Goal: Task Accomplishment & Management: Manage account settings

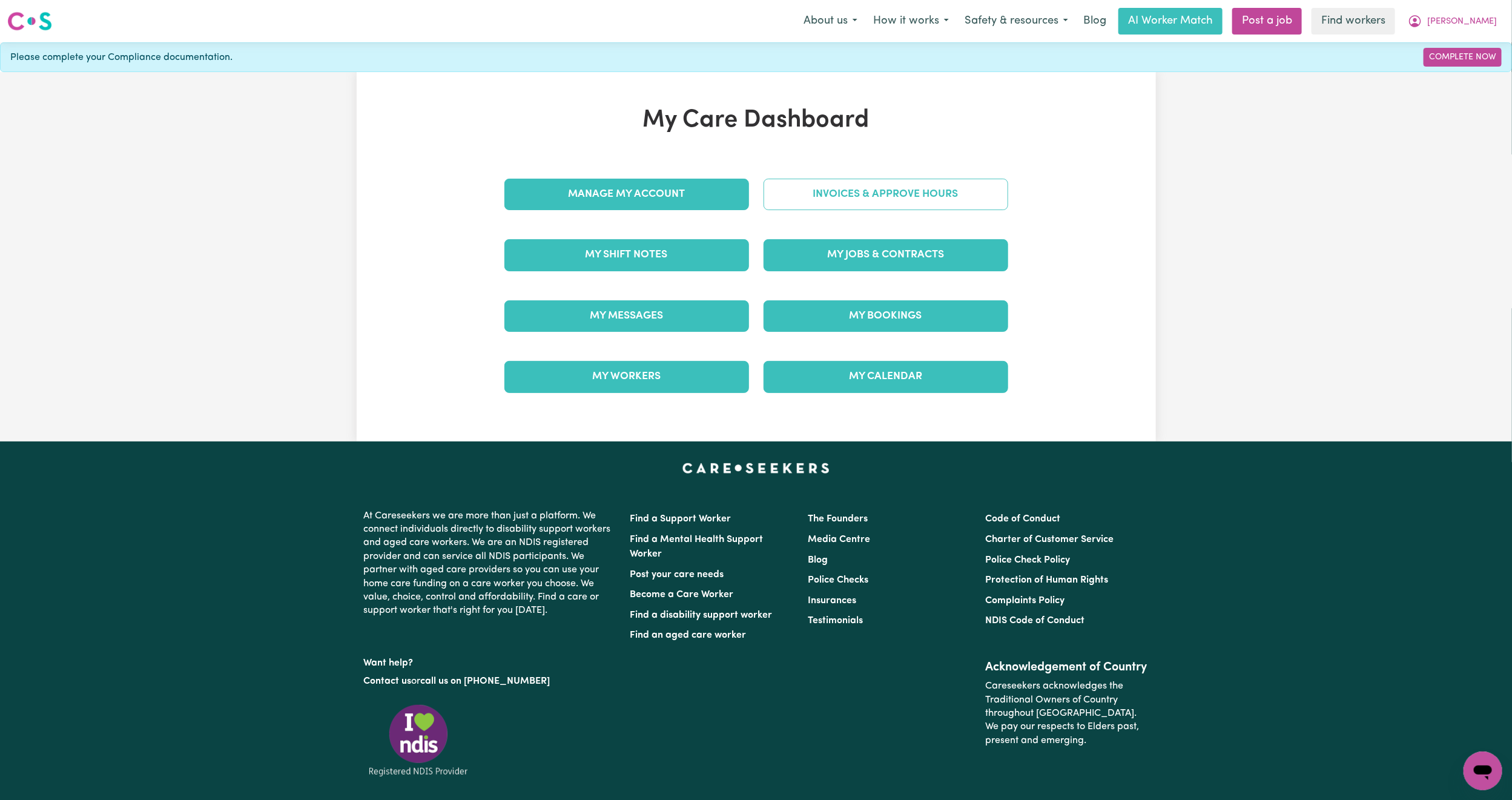
click at [878, 182] on link "Invoices & Approve Hours" at bounding box center [886, 194] width 245 height 32
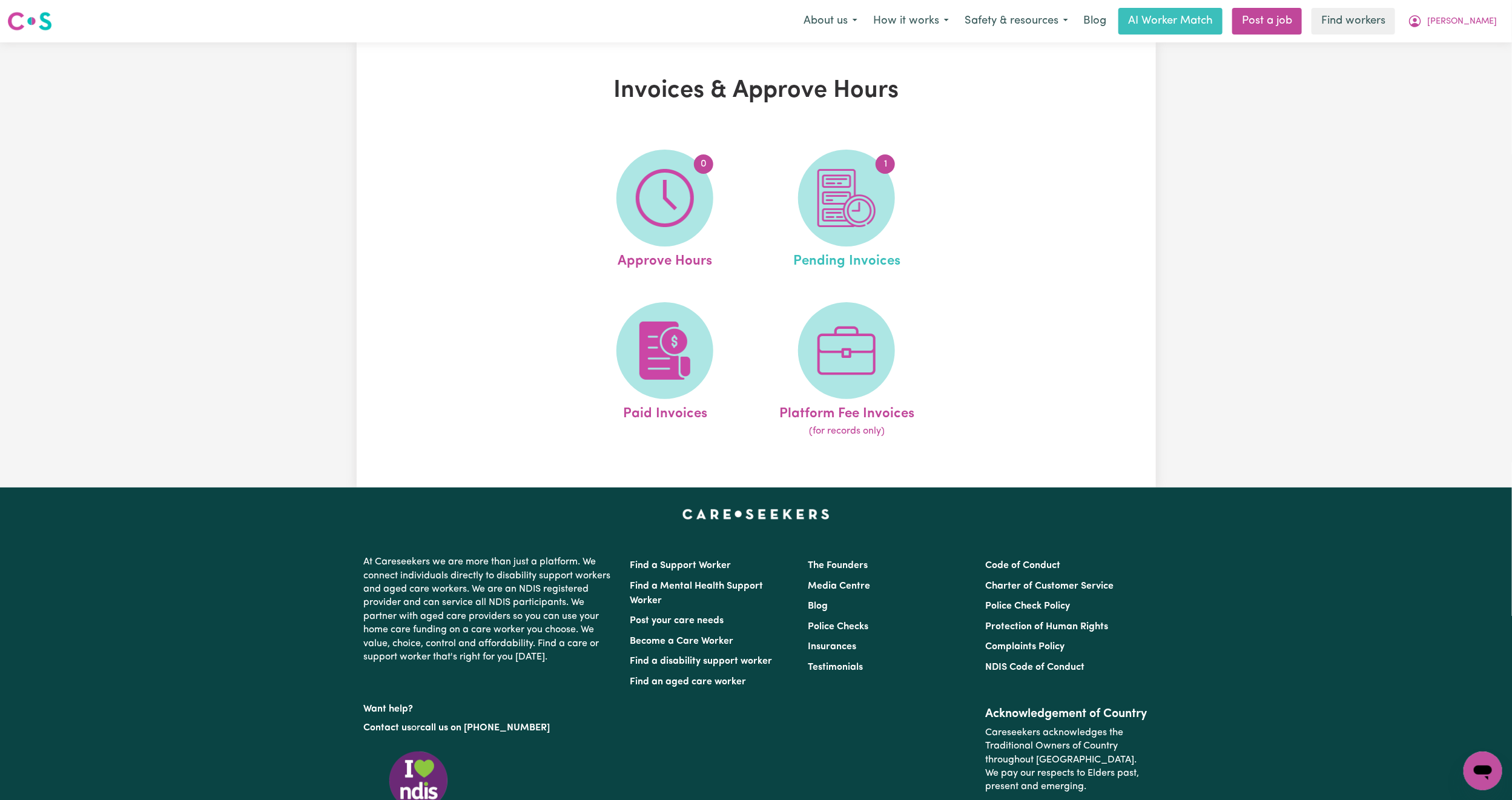
click at [895, 209] on link "1 Pending Invoices" at bounding box center [846, 211] width 174 height 122
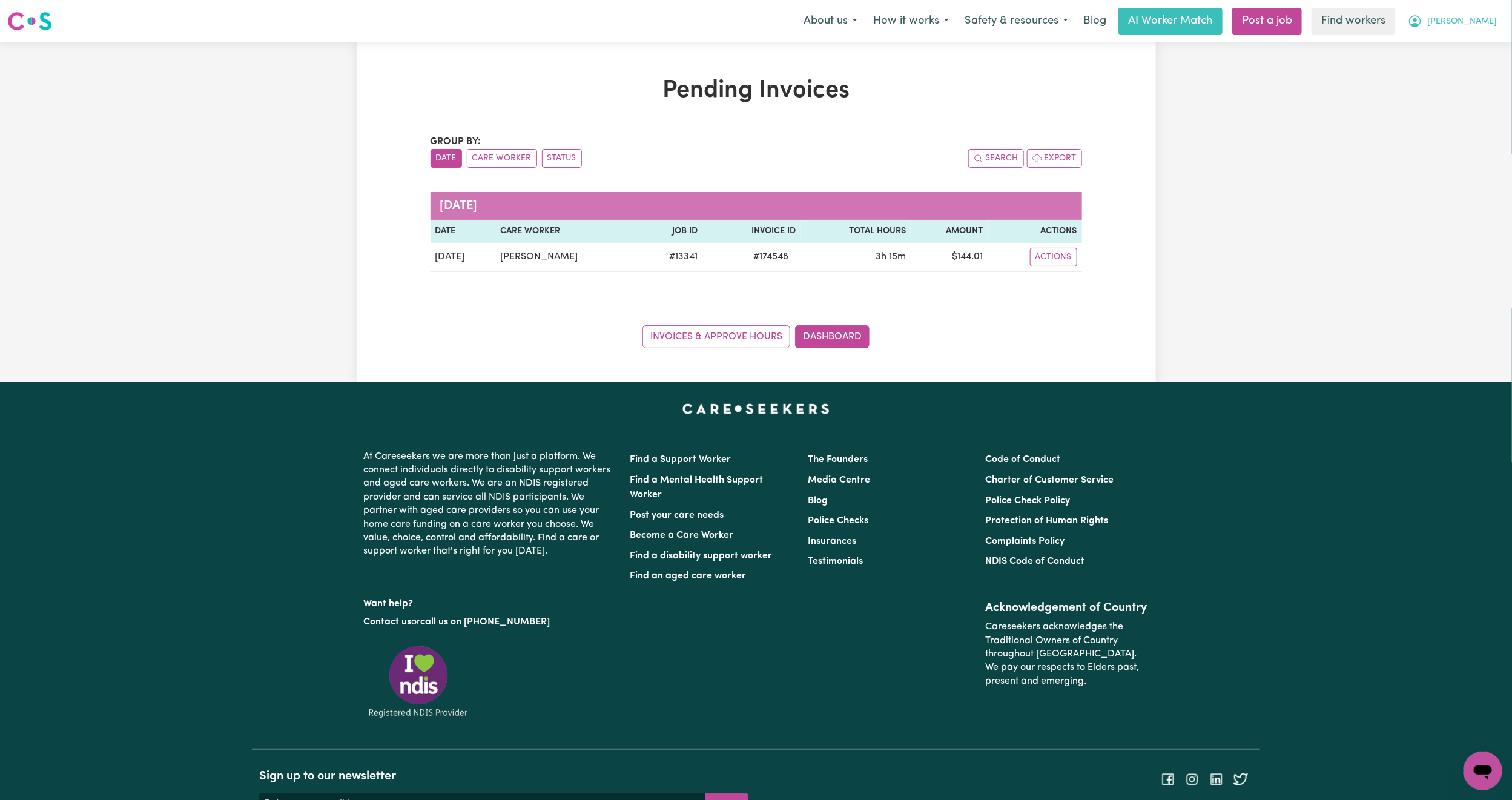
click at [1475, 26] on span "[PERSON_NAME]" at bounding box center [1462, 22] width 70 height 13
click at [1448, 64] on link "Logout" at bounding box center [1455, 69] width 95 height 23
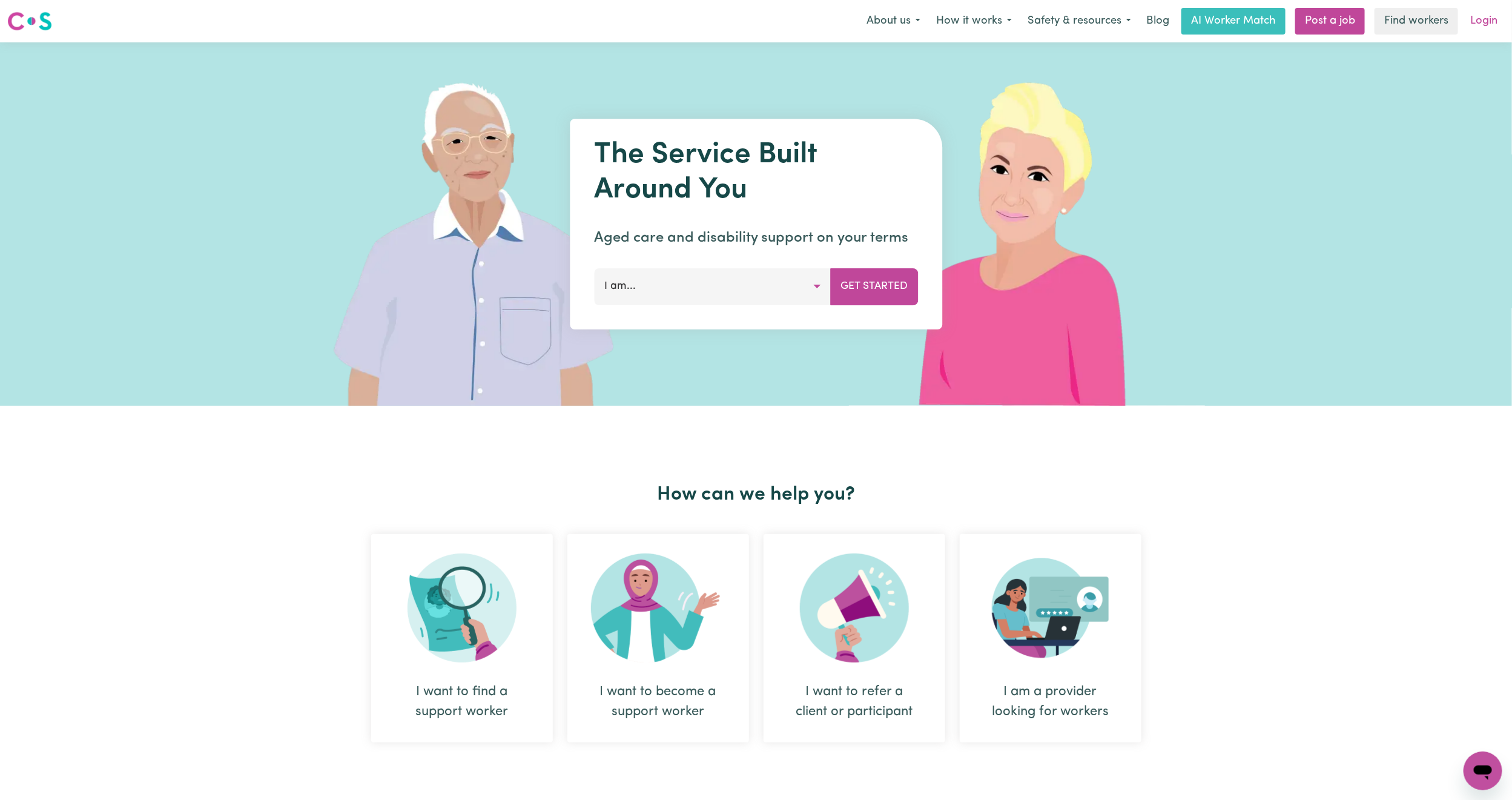
click at [1486, 17] on link "Login" at bounding box center [1483, 21] width 41 height 26
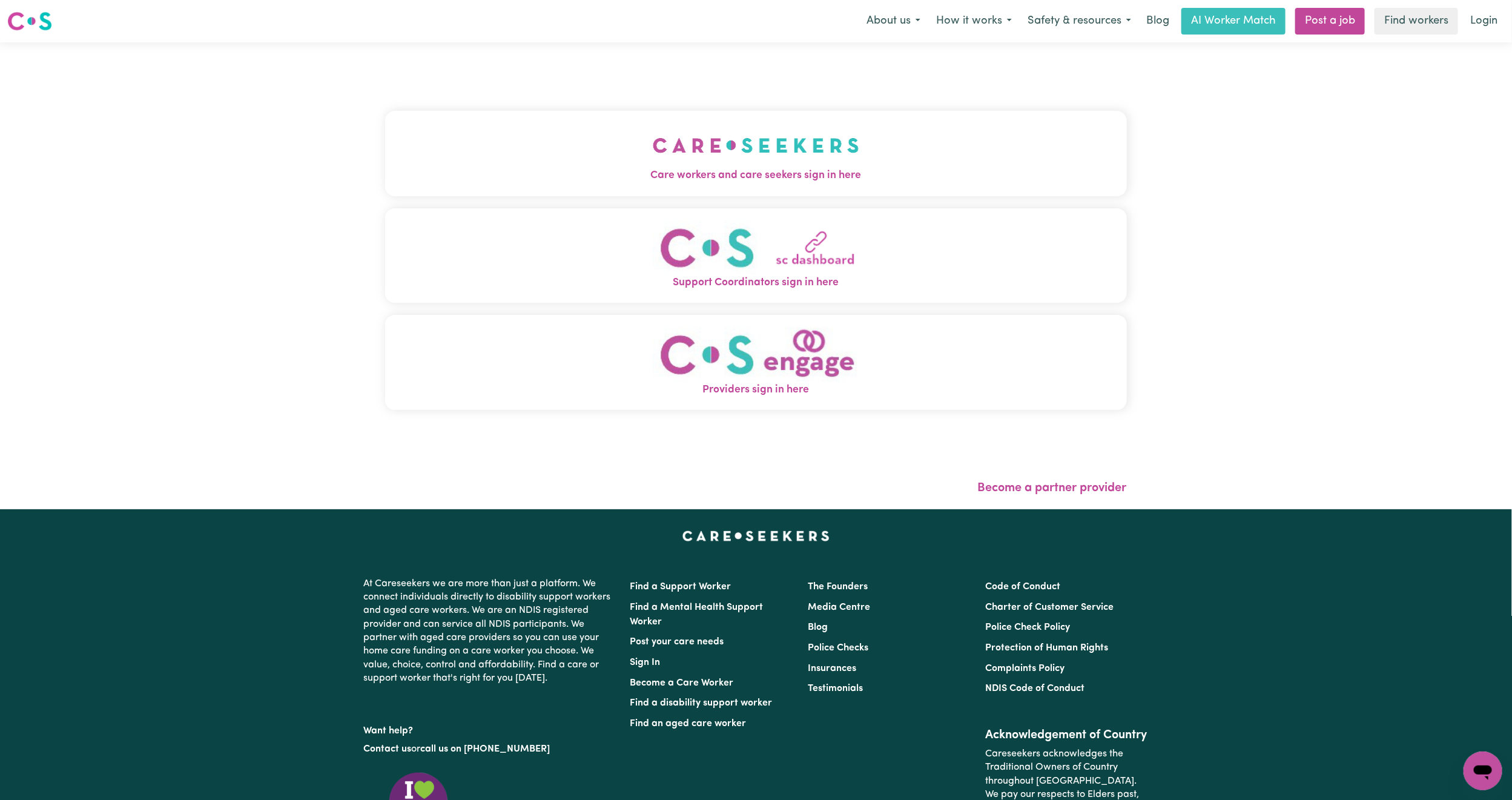
click at [592, 117] on button "Care workers and care seekers sign in here" at bounding box center [756, 153] width 742 height 85
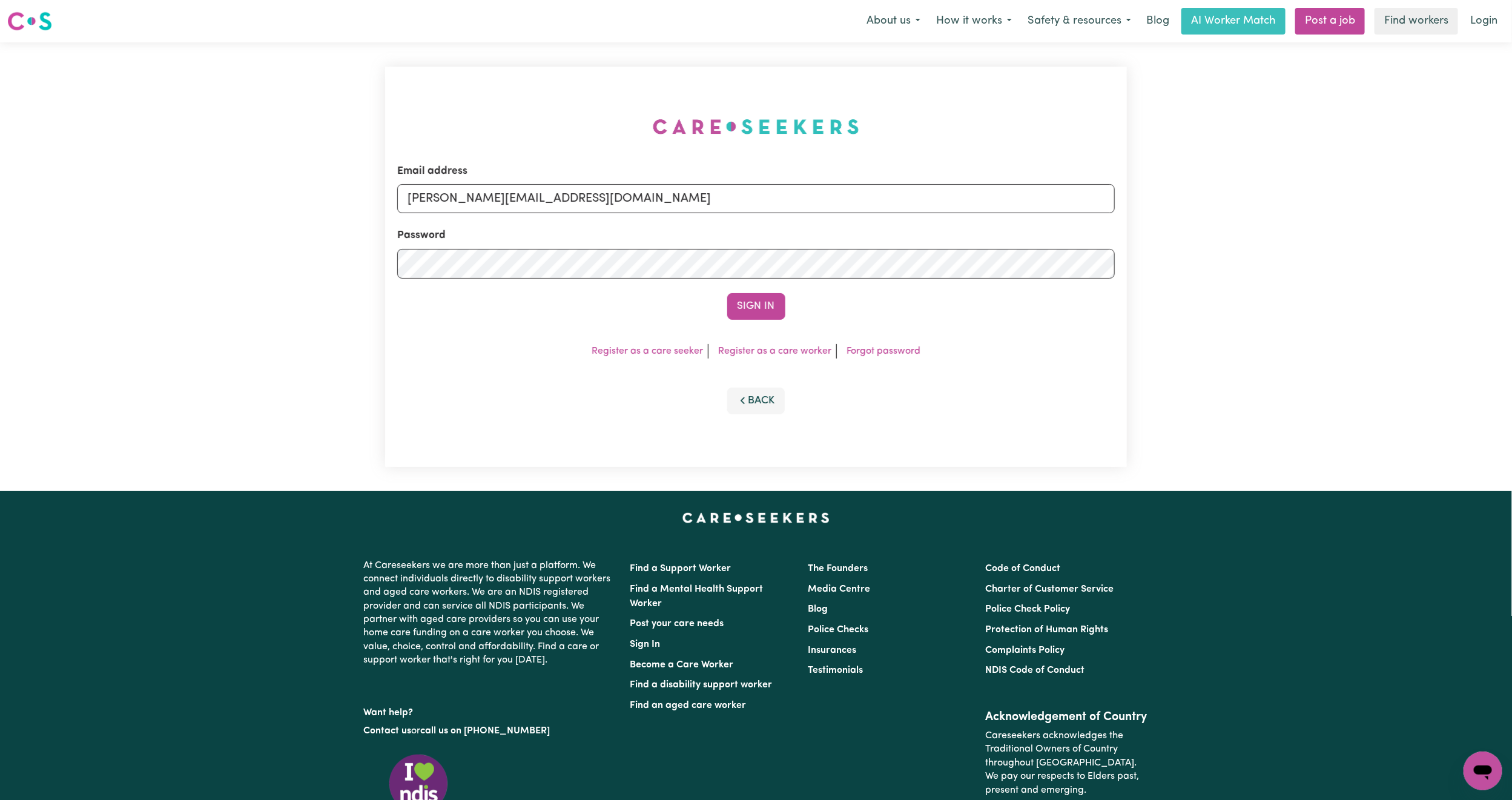
click at [551, 211] on div "Email address [PERSON_NAME][EMAIL_ADDRESS][DOMAIN_NAME] Password Sign In Regist…" at bounding box center [756, 267] width 742 height 400
drag, startPoint x: 553, startPoint y: 193, endPoint x: 556, endPoint y: 199, distance: 6.7
click at [553, 193] on input "[PERSON_NAME][EMAIL_ADDRESS][DOMAIN_NAME]" at bounding box center [756, 199] width 717 height 29
drag, startPoint x: 479, startPoint y: 198, endPoint x: 503, endPoint y: 200, distance: 24.1
click at [503, 200] on input "[EMAIL_ADDRESS][PERSON_NAME][DOMAIN_NAME]" at bounding box center [756, 199] width 717 height 29
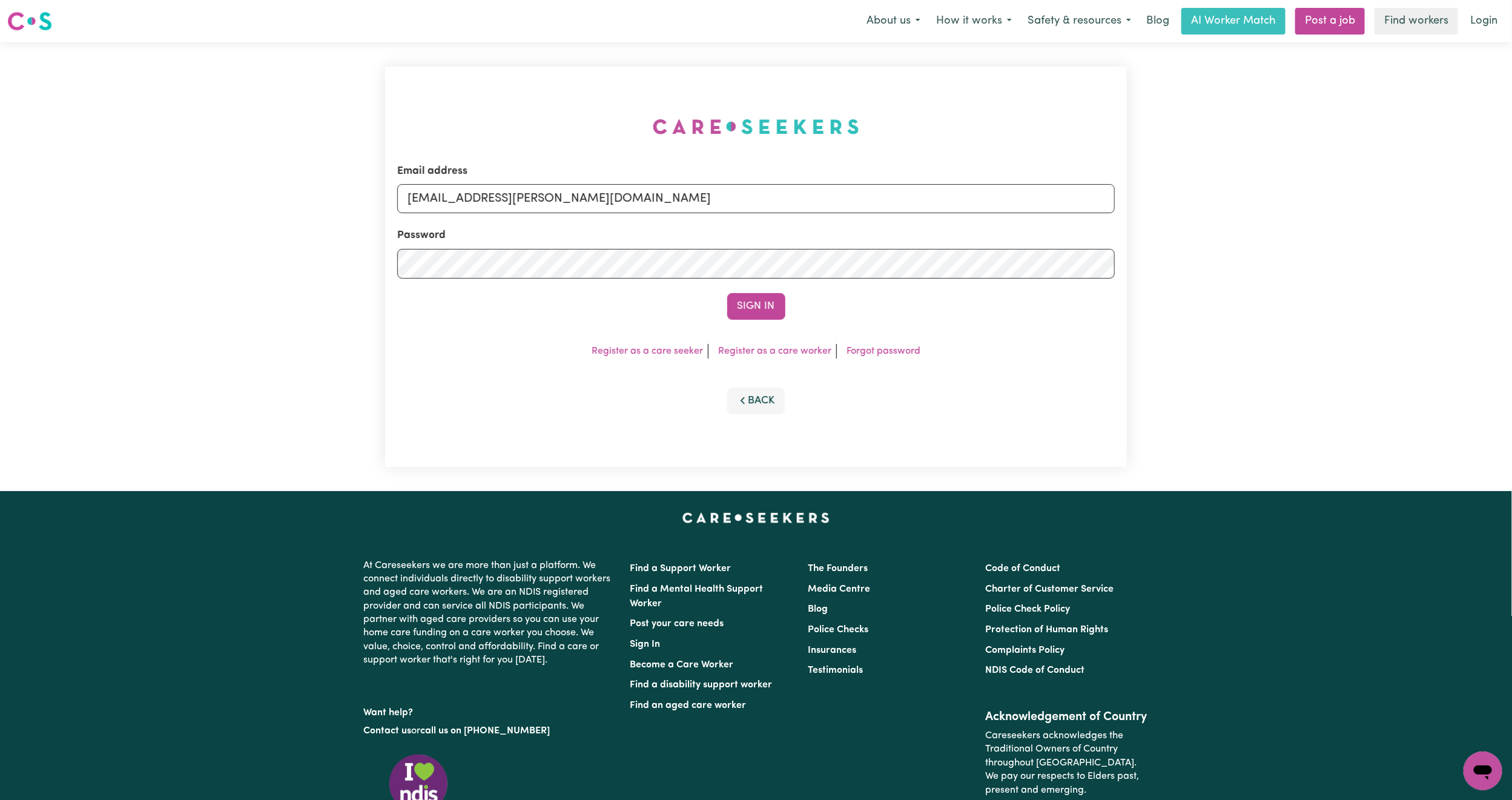
drag, startPoint x: 505, startPoint y: 184, endPoint x: 490, endPoint y: 180, distance: 15.5
click at [505, 184] on input "[EMAIL_ADDRESS][PERSON_NAME][DOMAIN_NAME]" at bounding box center [756, 199] width 717 height 29
drag, startPoint x: 473, startPoint y: 200, endPoint x: 874, endPoint y: 224, distance: 401.7
click at [883, 219] on form "Email address [EMAIL_ADDRESS][PERSON_NAME][DOMAIN_NAME] Password Sign In" at bounding box center [756, 241] width 717 height 156
type input "[EMAIL_ADDRESS][DOMAIN_NAME]"
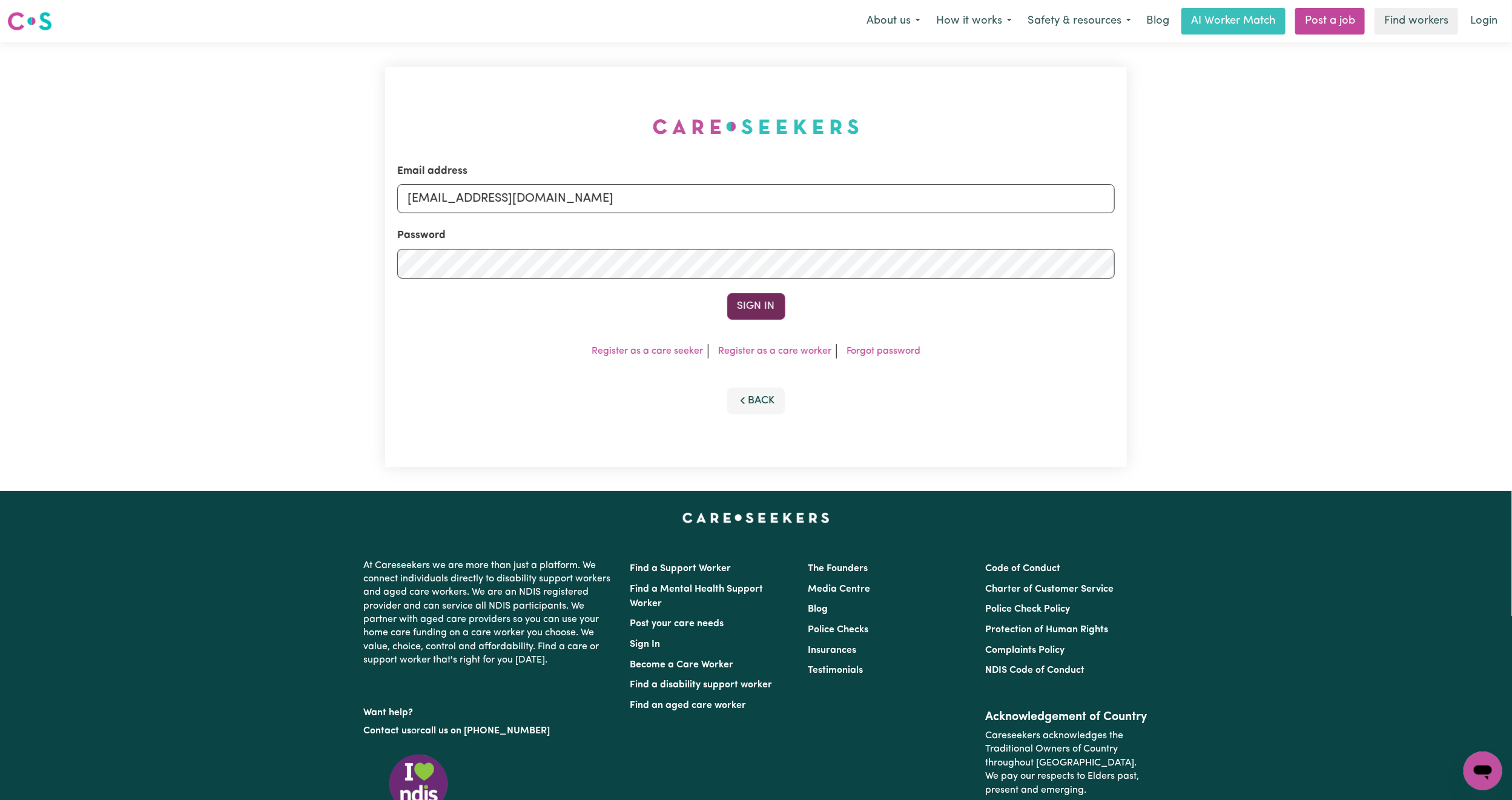
click at [754, 319] on button "Sign In" at bounding box center [756, 306] width 58 height 26
